Goal: Information Seeking & Learning: Check status

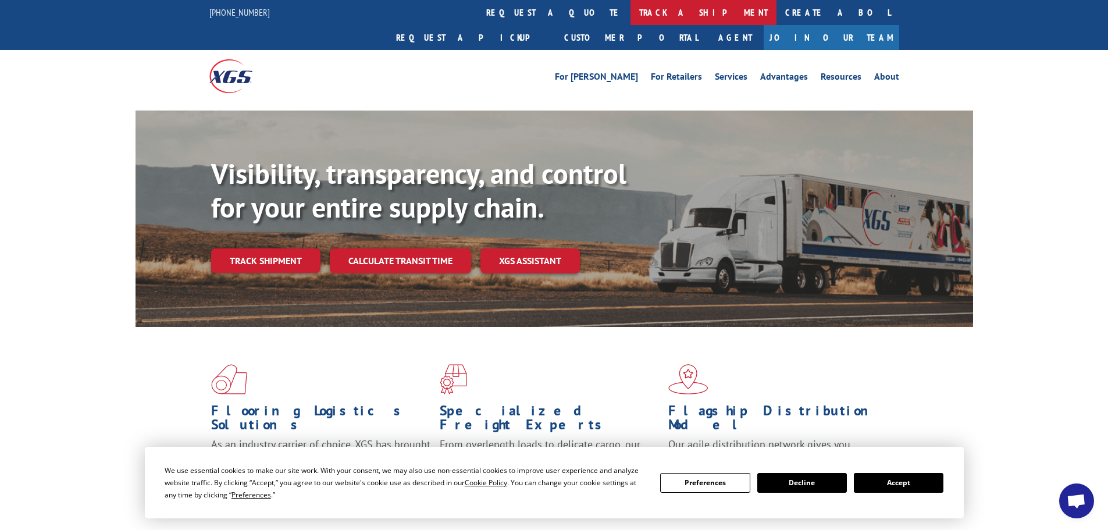
click at [631, 15] on link "track a shipment" at bounding box center [704, 12] width 146 height 25
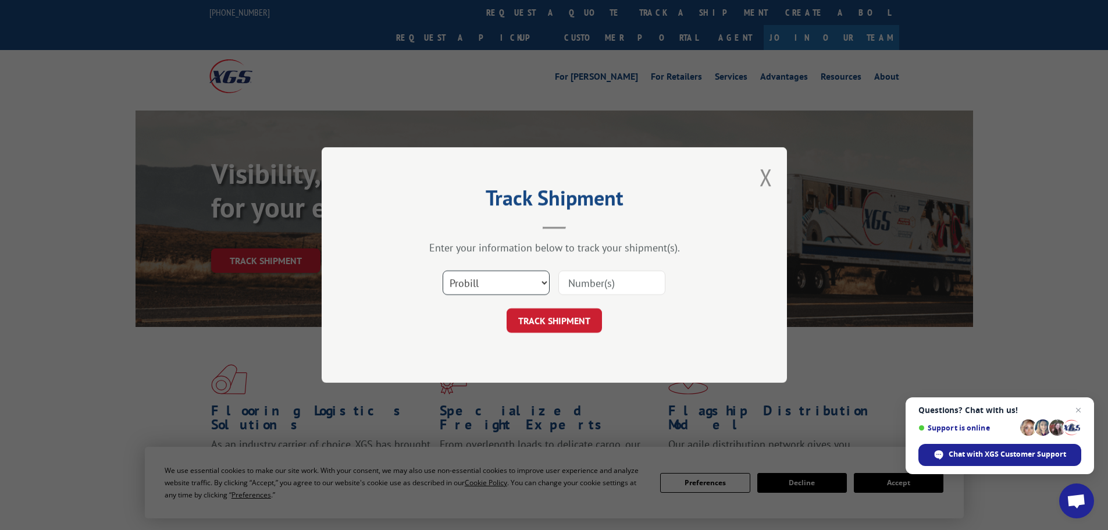
click at [545, 279] on select "Select category... Probill BOL PO" at bounding box center [496, 283] width 107 height 24
select select "bol"
click at [443, 271] on select "Select category... Probill BOL PO" at bounding box center [496, 283] width 107 height 24
click at [572, 280] on input at bounding box center [612, 283] width 107 height 24
paste input "7059508"
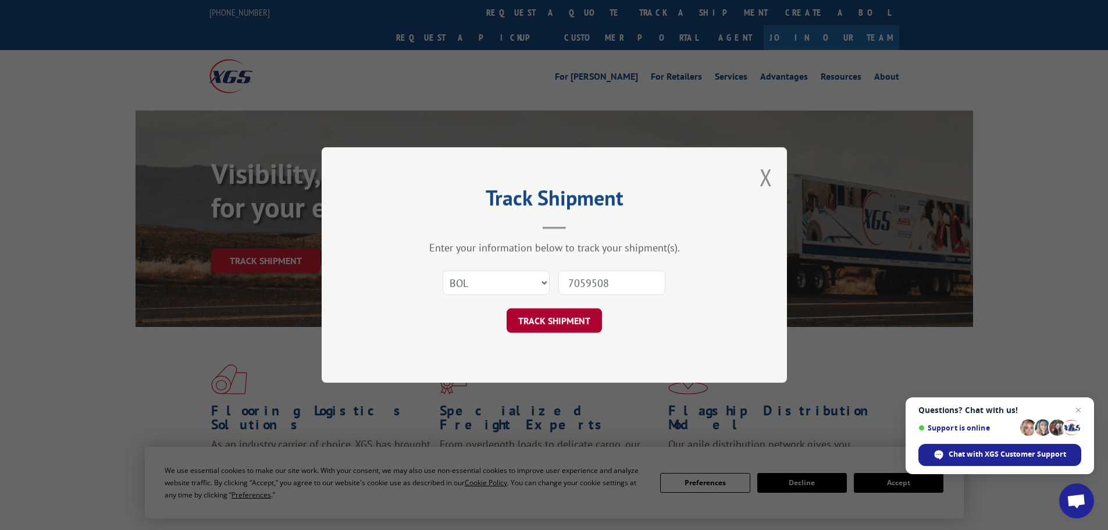
type input "7059508"
click at [564, 318] on button "TRACK SHIPMENT" at bounding box center [554, 320] width 95 height 24
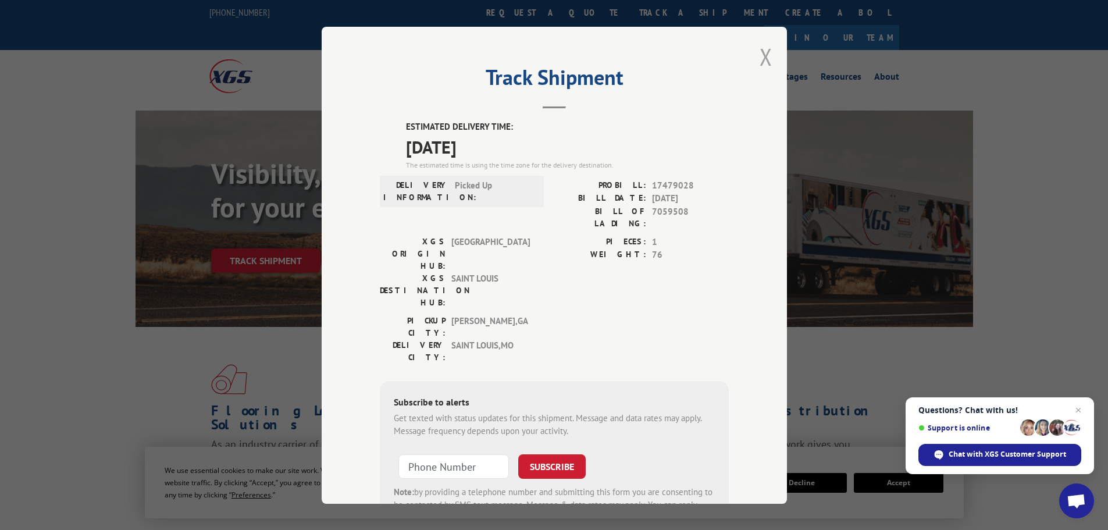
click at [760, 56] on button "Close modal" at bounding box center [766, 56] width 13 height 31
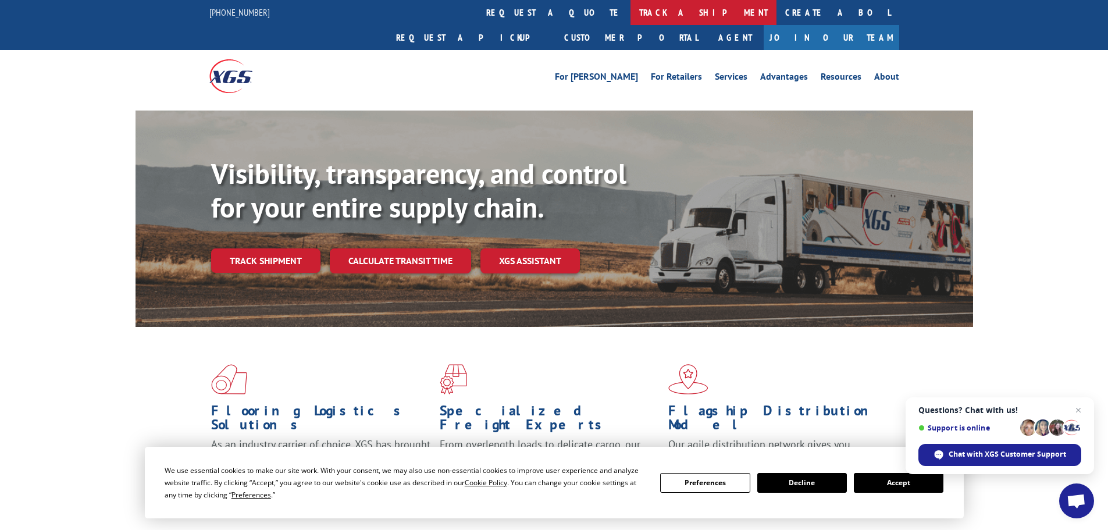
click at [631, 10] on link "track a shipment" at bounding box center [704, 12] width 146 height 25
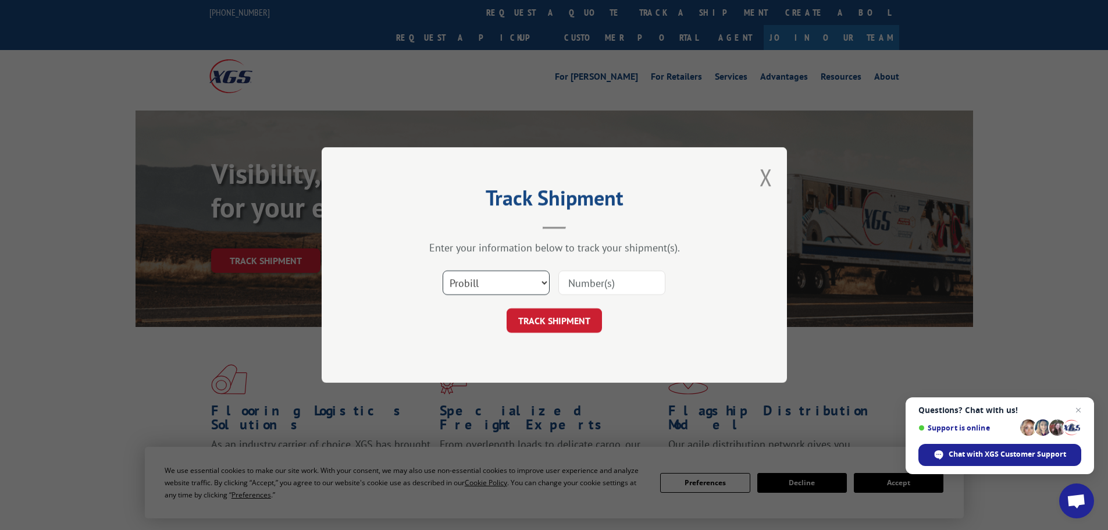
click at [518, 276] on select "Select category... Probill BOL PO" at bounding box center [496, 283] width 107 height 24
select select "bol"
click at [443, 271] on select "Select category... Probill BOL PO" at bounding box center [496, 283] width 107 height 24
click at [583, 283] on input at bounding box center [612, 283] width 107 height 24
paste input "5545541"
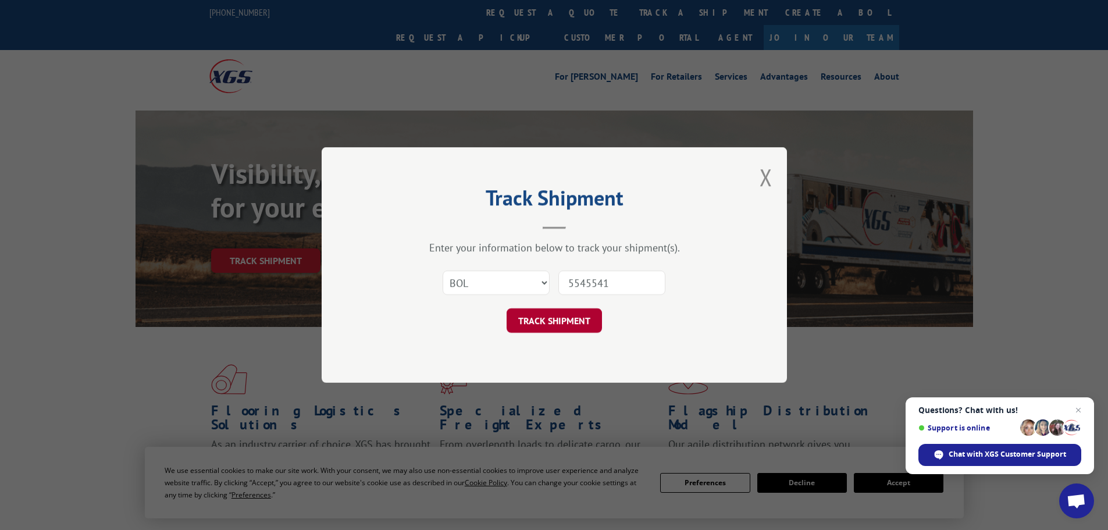
type input "5545541"
click at [565, 314] on button "TRACK SHIPMENT" at bounding box center [554, 320] width 95 height 24
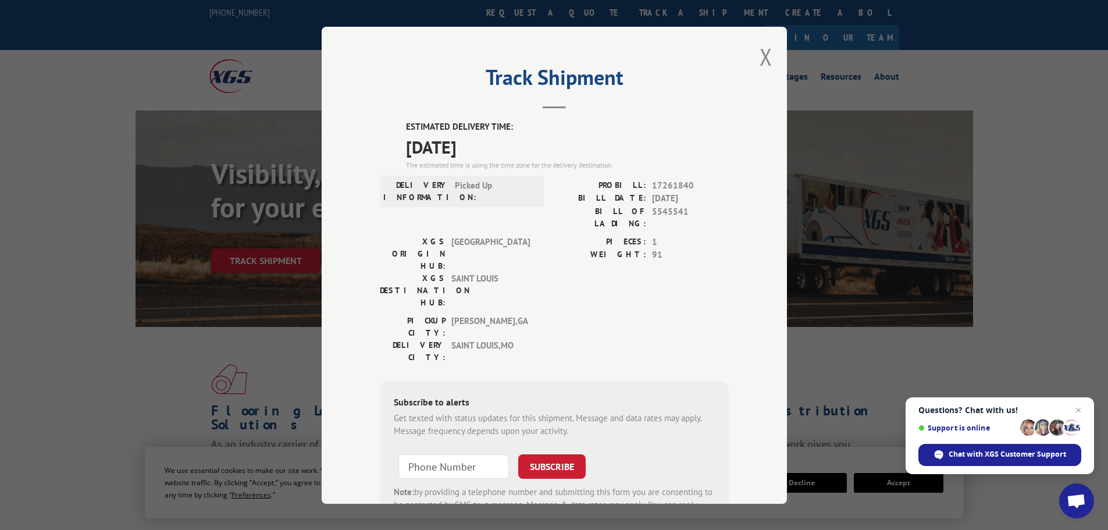
click at [760, 58] on button "Close modal" at bounding box center [766, 56] width 13 height 31
